Goal: Find specific page/section

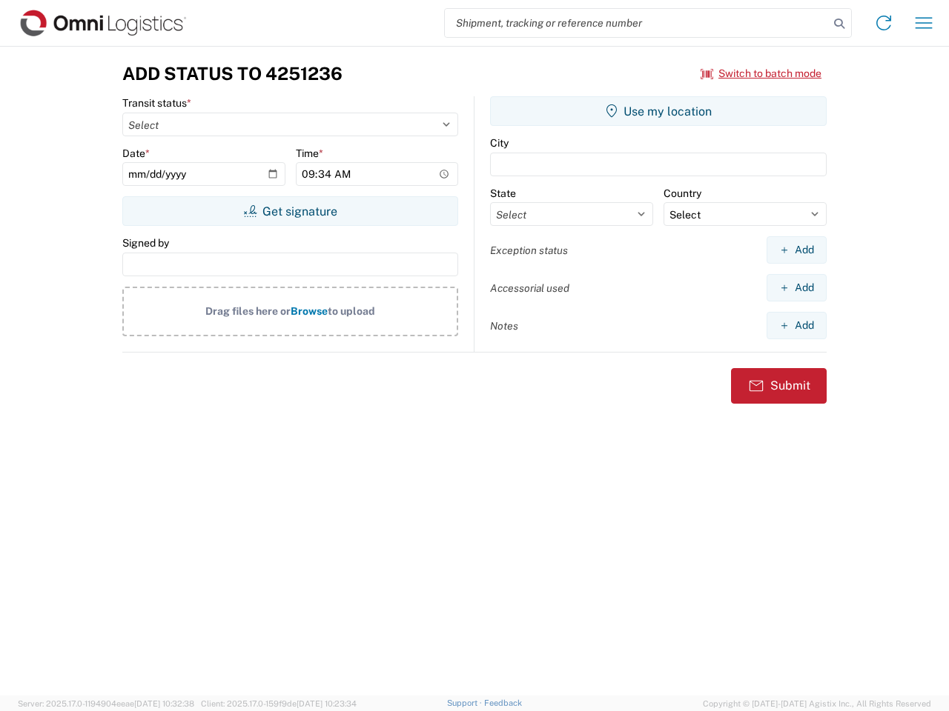
click at [637, 23] on input "search" at bounding box center [637, 23] width 384 height 28
click at [839, 24] on icon at bounding box center [838, 23] width 21 height 21
click at [883, 23] on icon at bounding box center [883, 23] width 24 height 24
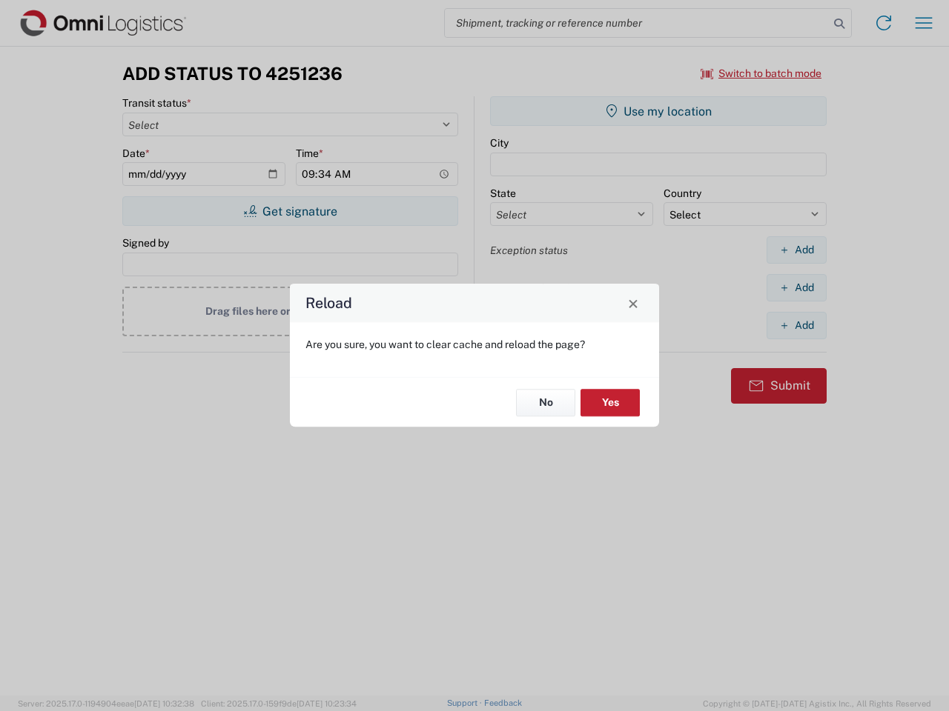
click at [923, 23] on div "Reload Are you sure, you want to clear cache and reload the page? No Yes" at bounding box center [474, 355] width 949 height 711
click at [761, 73] on div "Reload Are you sure, you want to clear cache and reload the page? No Yes" at bounding box center [474, 355] width 949 height 711
click at [290, 211] on div "Reload Are you sure, you want to clear cache and reload the page? No Yes" at bounding box center [474, 355] width 949 height 711
click at [658, 111] on div "Reload Are you sure, you want to clear cache and reload the page? No Yes" at bounding box center [474, 355] width 949 height 711
click at [796, 250] on div "Reload Are you sure, you want to clear cache and reload the page? No Yes" at bounding box center [474, 355] width 949 height 711
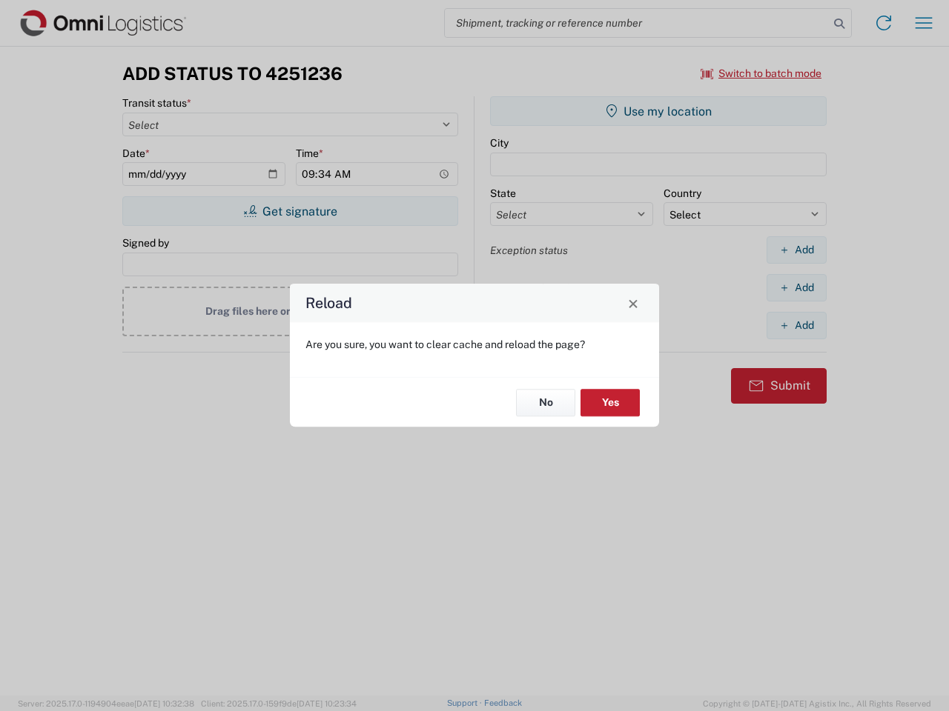
click at [796, 288] on div "Reload Are you sure, you want to clear cache and reload the page? No Yes" at bounding box center [474, 355] width 949 height 711
click at [796, 325] on div "Reload Are you sure, you want to clear cache and reload the page? No Yes" at bounding box center [474, 355] width 949 height 711
